Goal: Task Accomplishment & Management: Use online tool/utility

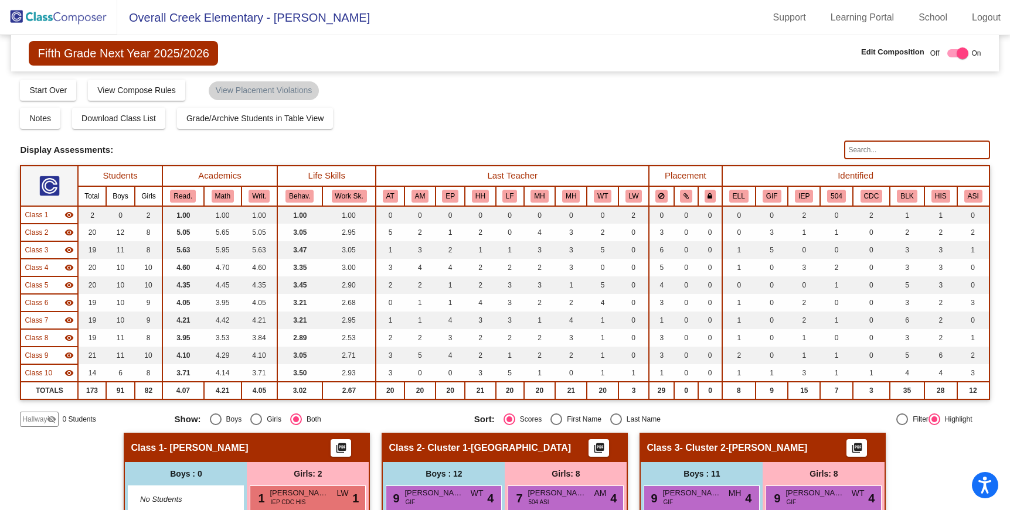
click at [81, 57] on span "Fifth Grade Next Year 2025/2026" at bounding box center [123, 53] width 189 height 25
click at [49, 46] on span "Fifth Grade Next Year 2025/2026" at bounding box center [123, 53] width 189 height 25
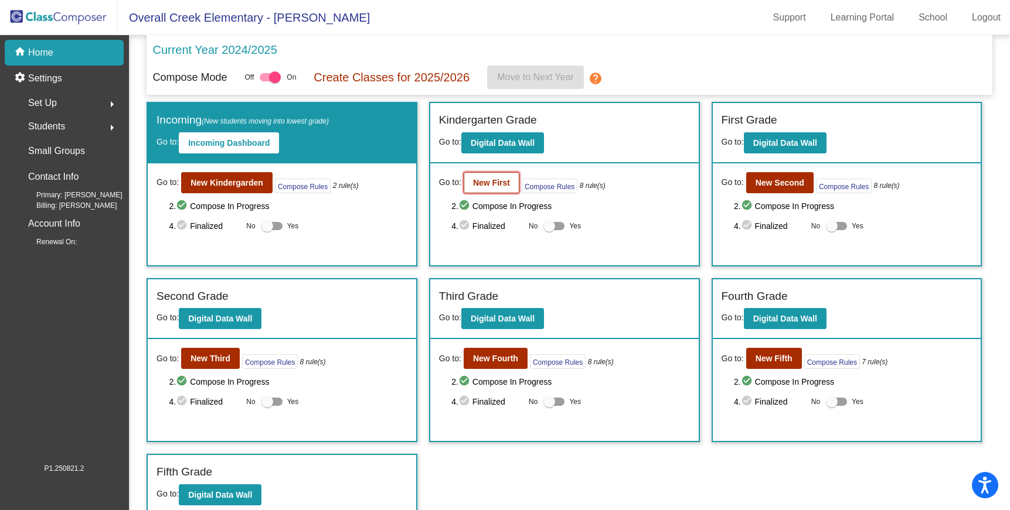
click at [496, 183] on b "New First" at bounding box center [491, 182] width 37 height 9
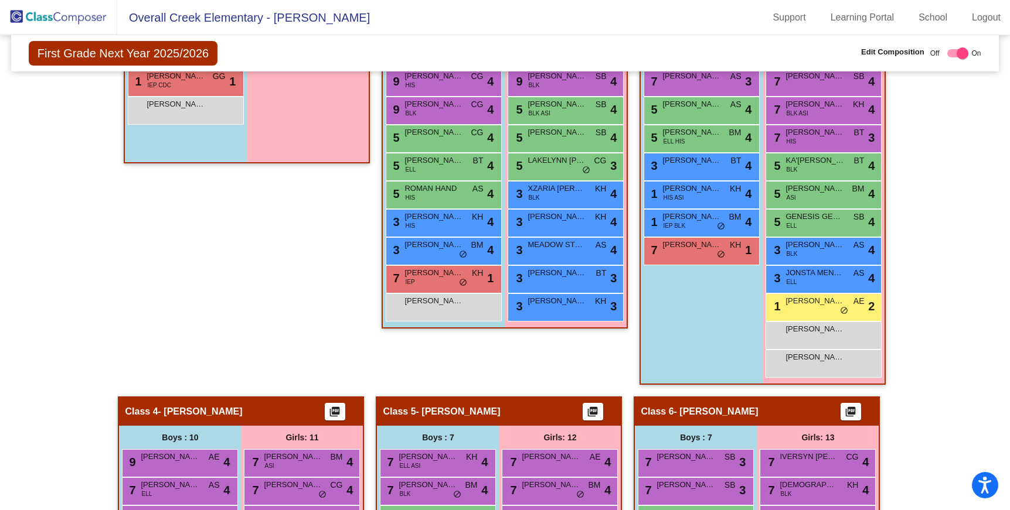
scroll to position [370, 0]
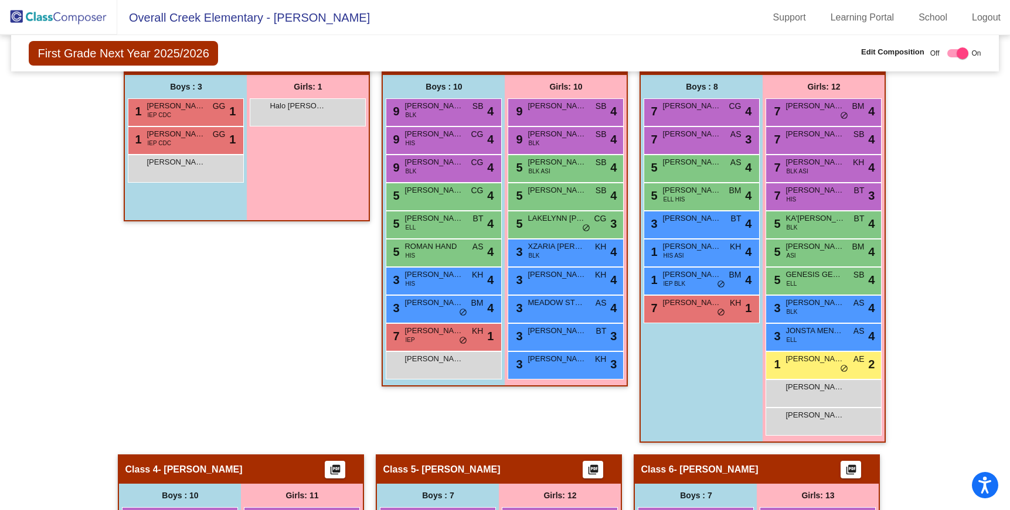
click at [76, 9] on img at bounding box center [58, 17] width 117 height 35
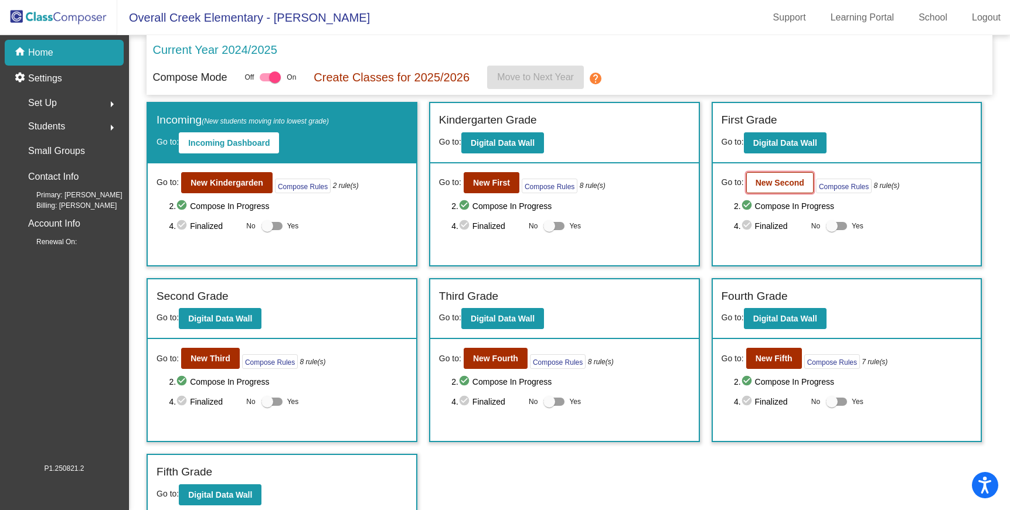
click at [780, 182] on b "New Second" at bounding box center [779, 182] width 49 height 9
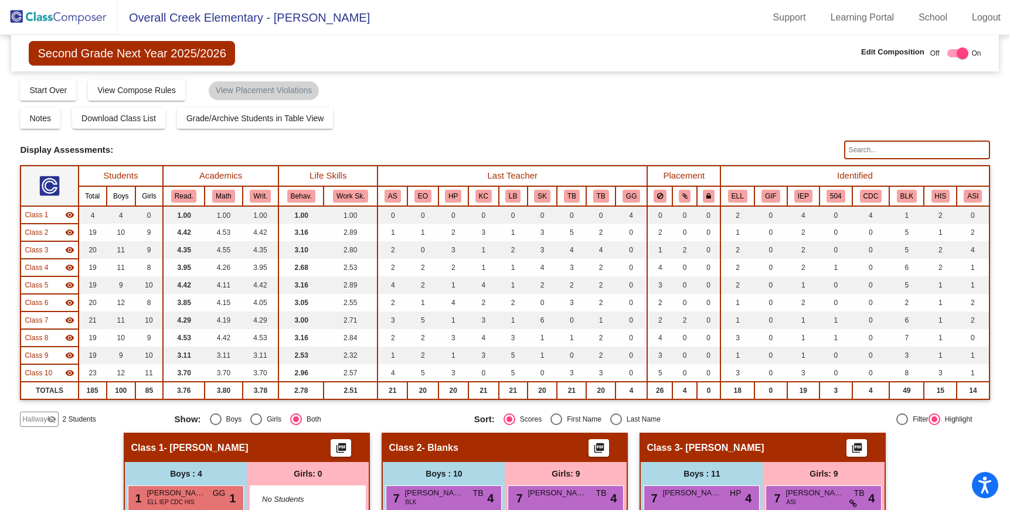
click at [36, 16] on img at bounding box center [58, 17] width 117 height 35
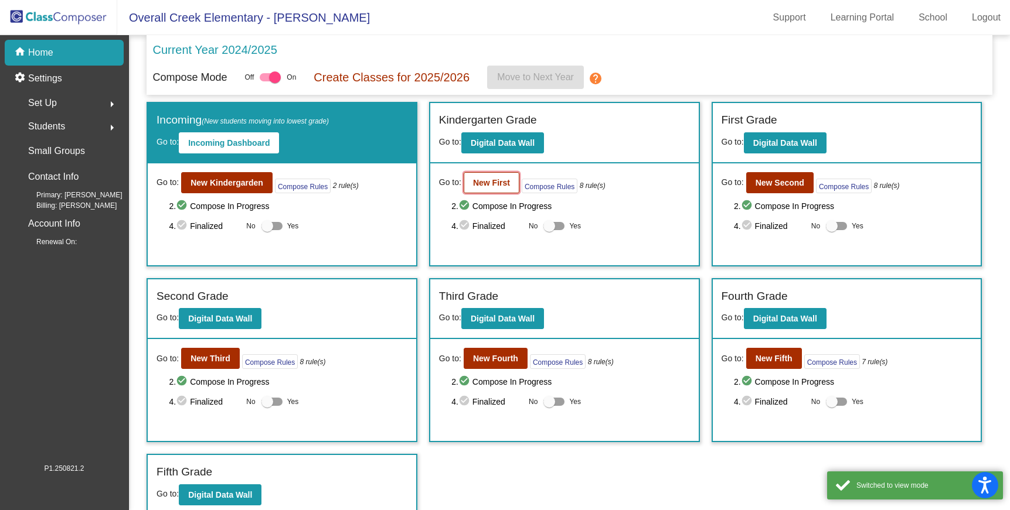
click at [496, 187] on b "New First" at bounding box center [491, 182] width 37 height 9
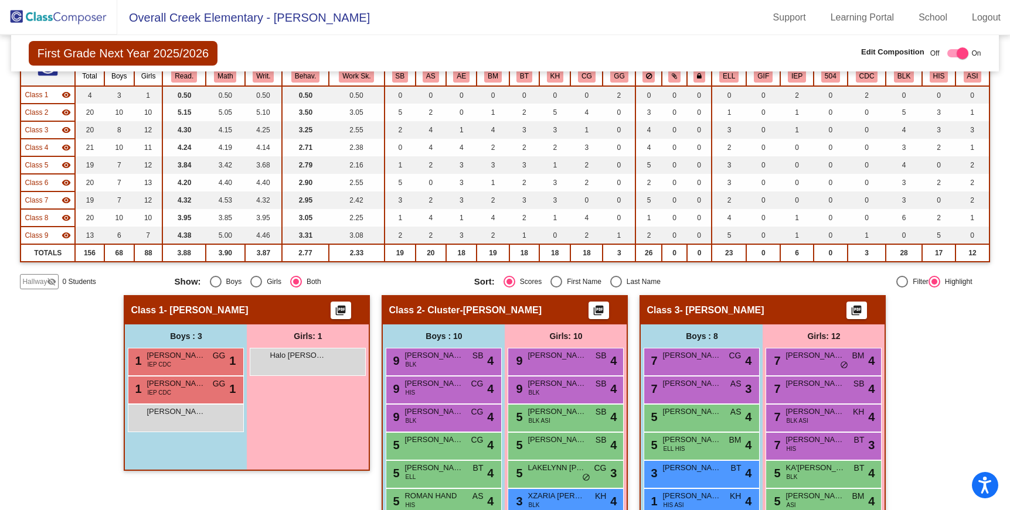
scroll to position [120, 0]
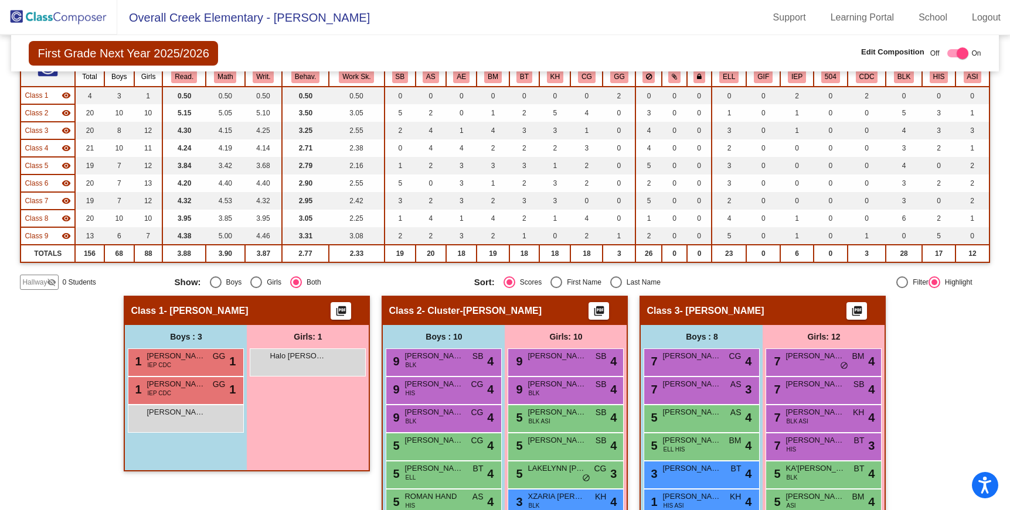
click at [0, 0] on div "Girls: 1 Halo [PERSON_NAME] lock do_not_disturb_alt" at bounding box center [0, 0] width 0 height 0
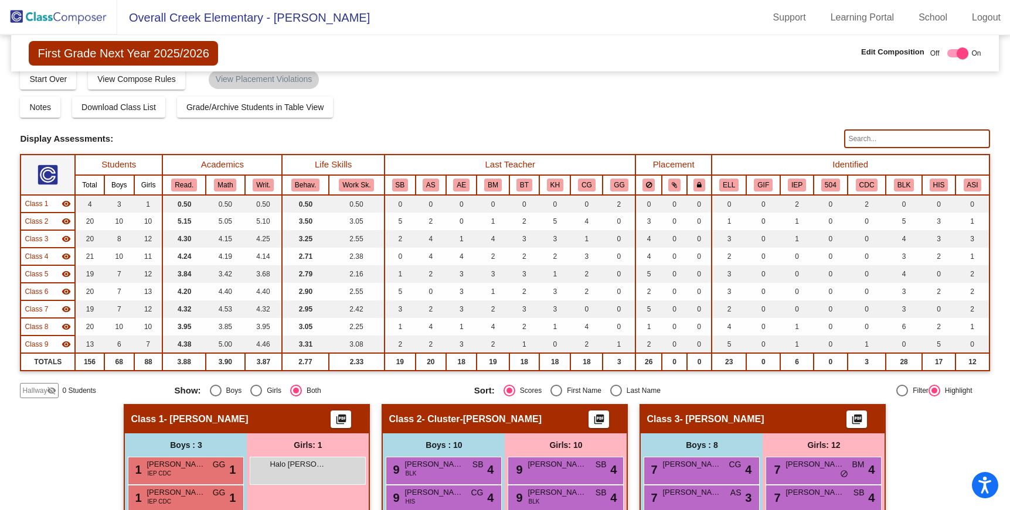
scroll to position [0, 0]
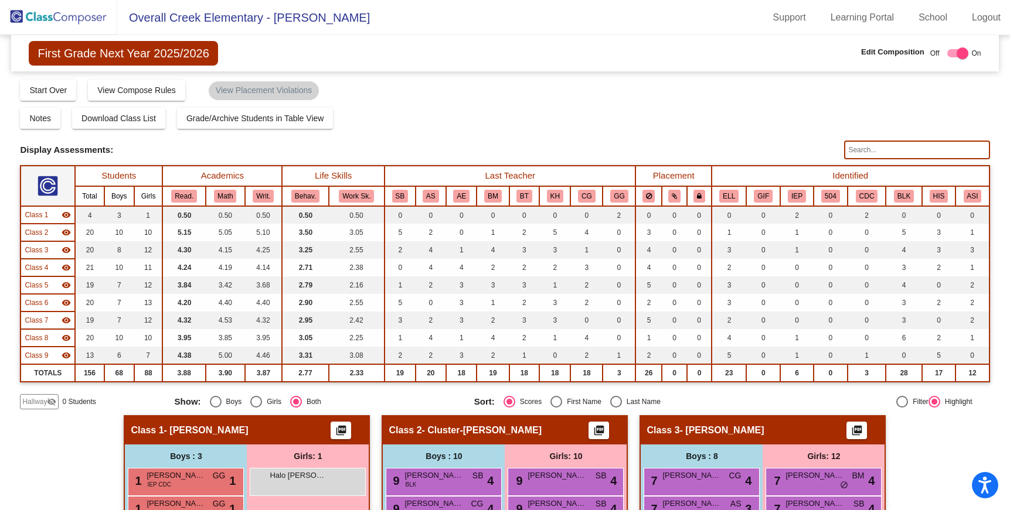
click at [53, 9] on img at bounding box center [58, 17] width 117 height 35
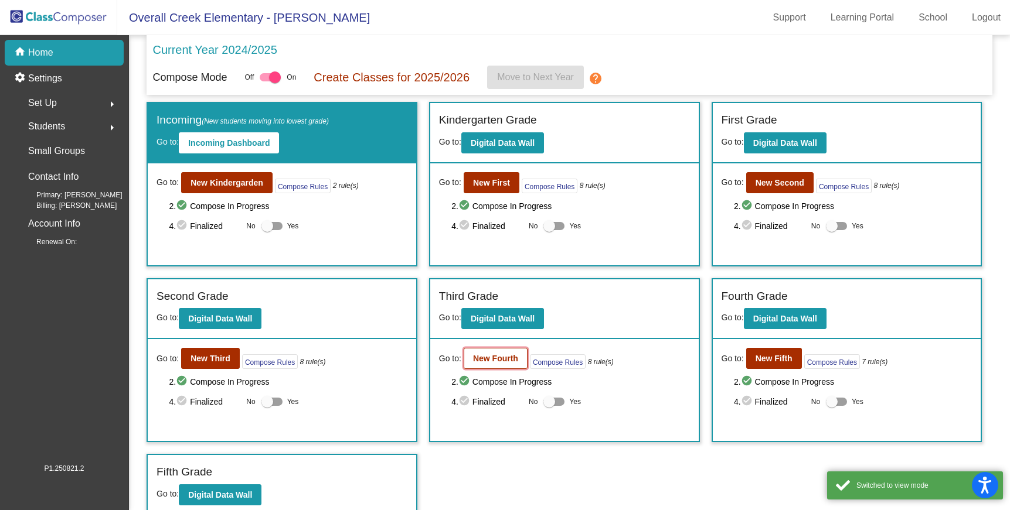
click at [505, 357] on b "New Fourth" at bounding box center [495, 358] width 45 height 9
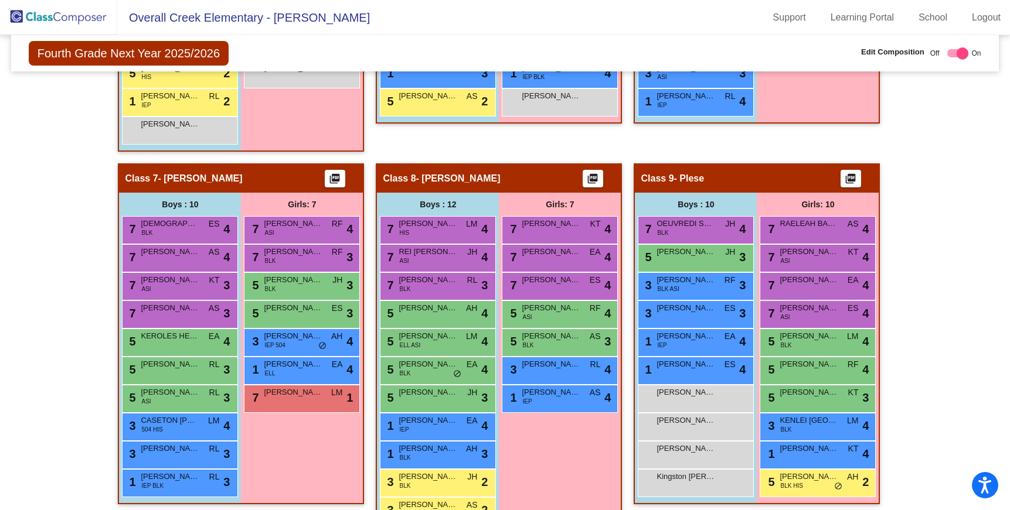
scroll to position [1086, 0]
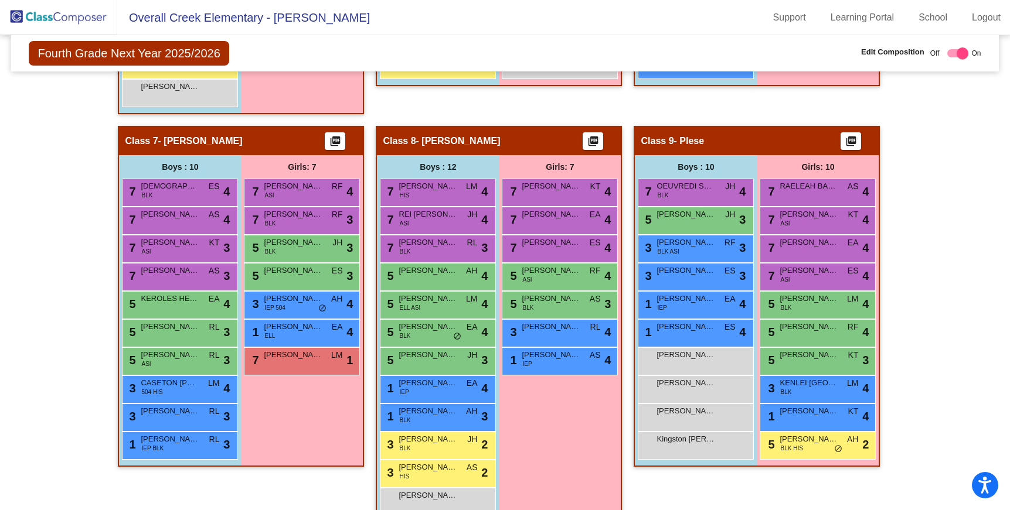
click at [527, 344] on div "3 [PERSON_NAME] [PERSON_NAME] lock do_not_disturb_alt 4" at bounding box center [559, 332] width 112 height 24
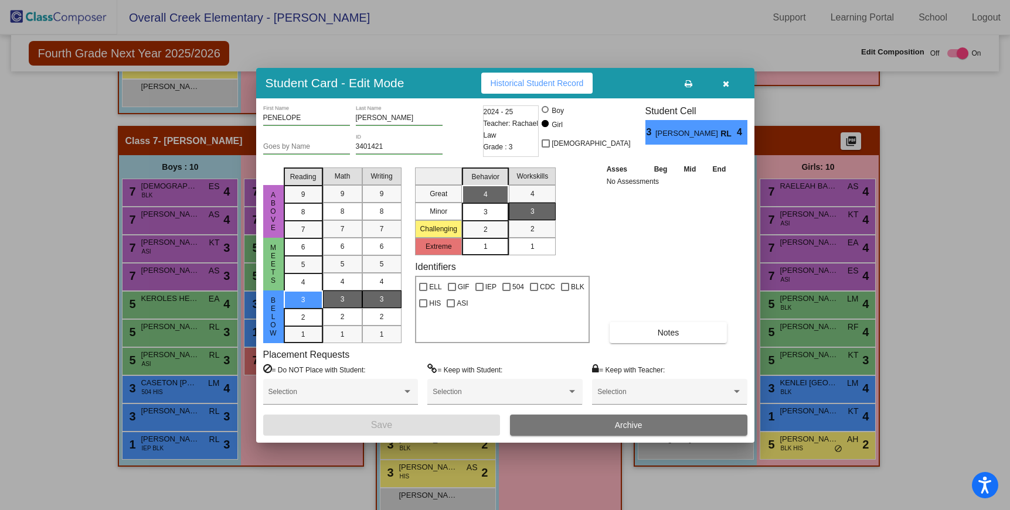
click at [725, 80] on icon "button" at bounding box center [726, 84] width 6 height 8
